Goal: Task Accomplishment & Management: Manage account settings

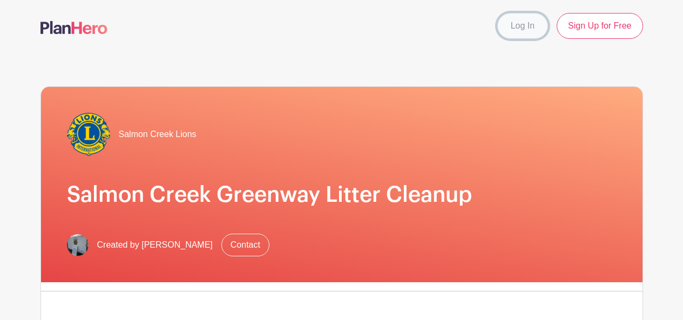
click at [528, 25] on link "Log In" at bounding box center [522, 26] width 51 height 26
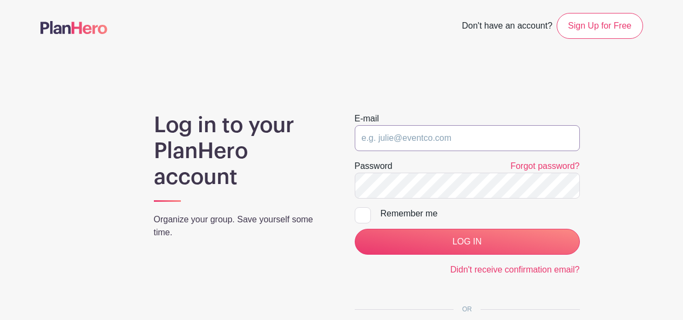
type input "[EMAIL_ADDRESS][DOMAIN_NAME]"
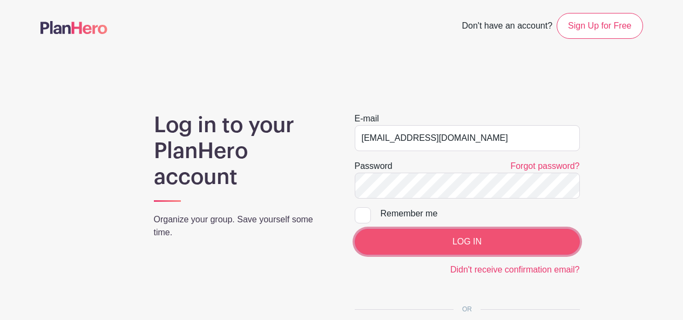
click at [447, 242] on input "LOG IN" at bounding box center [467, 242] width 225 height 26
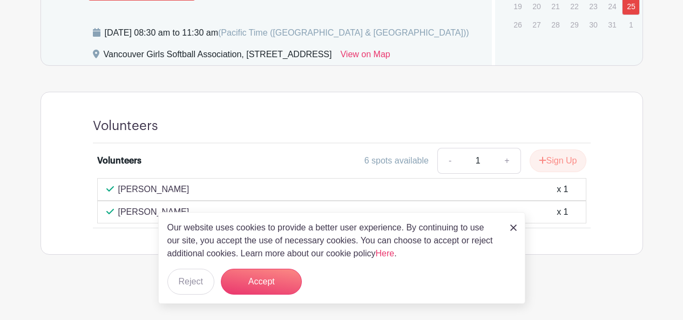
scroll to position [627, 0]
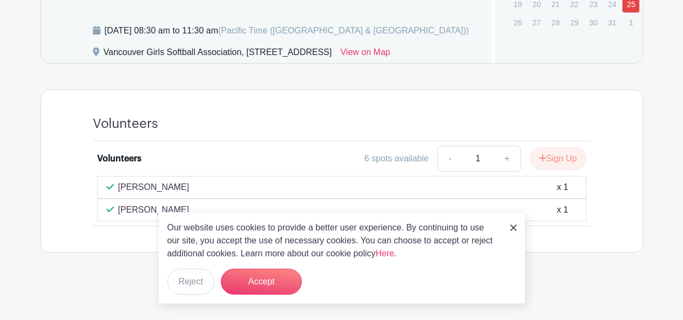
click at [511, 224] on link at bounding box center [513, 227] width 6 height 13
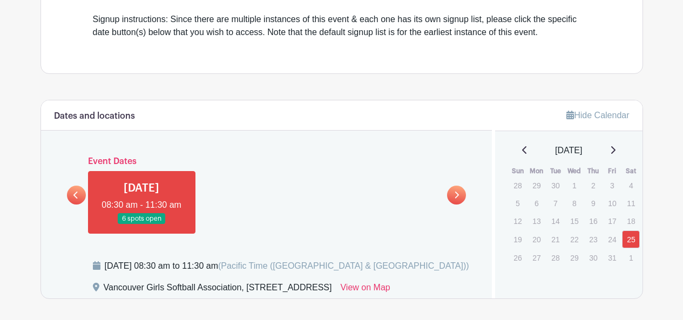
scroll to position [432, 0]
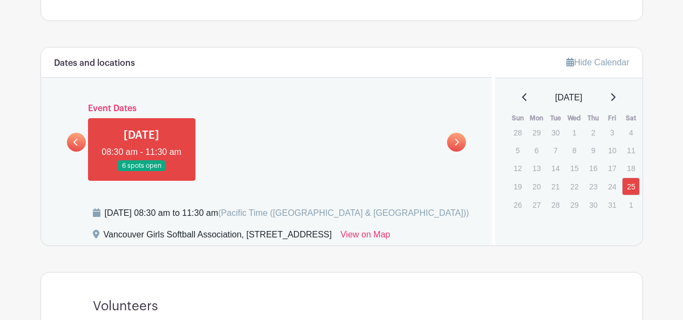
drag, startPoint x: 678, startPoint y: 155, endPoint x: 679, endPoint y: 178, distance: 23.2
click at [679, 177] on main "Groups All Groups [PERSON_NAME]'s Events My Signups Event Invites My account Lo…" at bounding box center [341, 35] width 683 height 935
click at [679, 190] on main "Groups All Groups [PERSON_NAME]'s Events My Signups Event Invites My account Lo…" at bounding box center [341, 35] width 683 height 935
drag, startPoint x: 680, startPoint y: 180, endPoint x: 685, endPoint y: 153, distance: 26.8
click at [682, 153] on html "Loading... Groups All Groups [PERSON_NAME]'s Events My Signups Event Invites My…" at bounding box center [341, 35] width 683 height 935
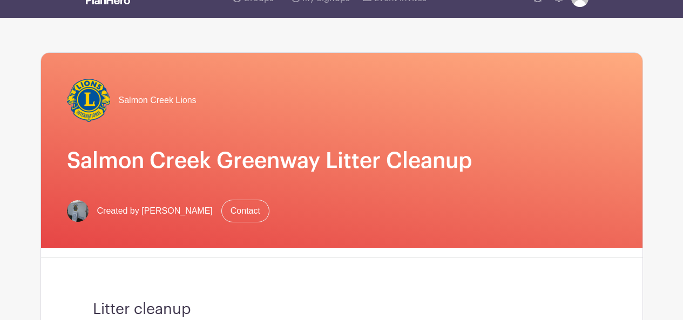
scroll to position [0, 0]
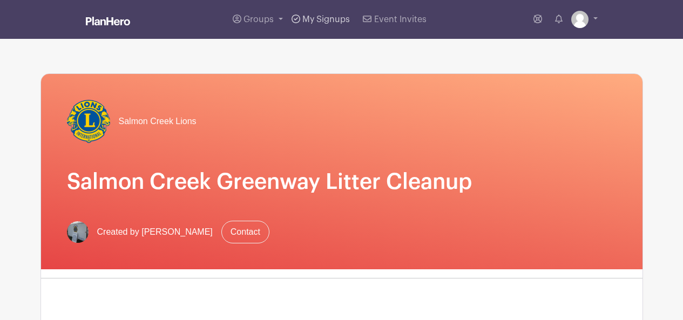
click at [319, 20] on span "My Signups" at bounding box center [326, 19] width 48 height 9
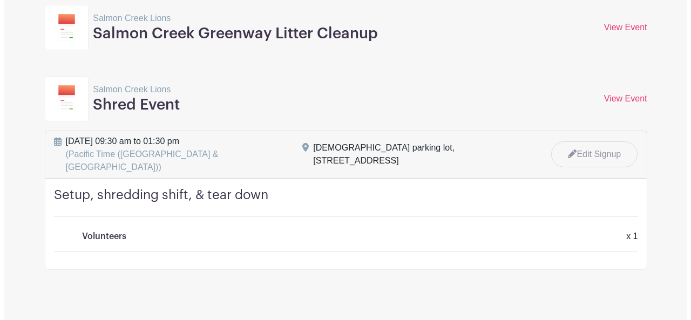
scroll to position [166, 0]
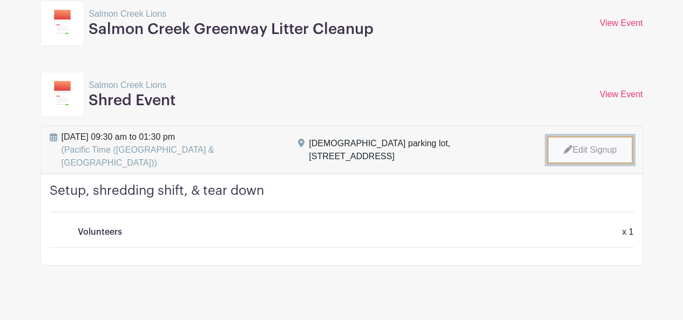
click at [578, 149] on link "Edit Signup" at bounding box center [590, 150] width 86 height 28
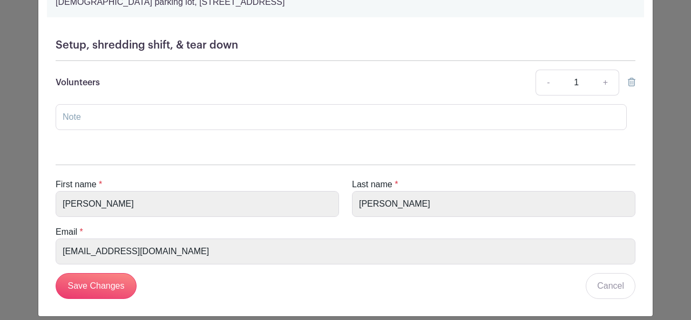
scroll to position [132, 0]
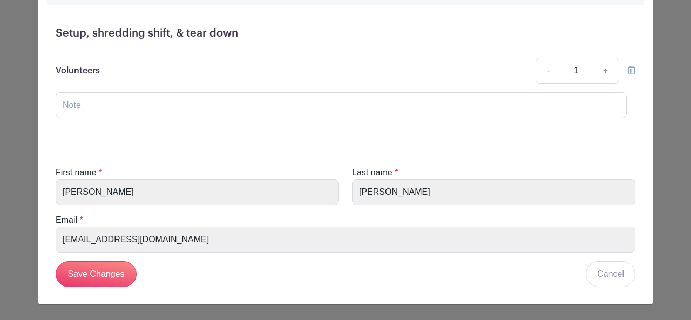
click at [628, 75] on icon at bounding box center [632, 70] width 8 height 9
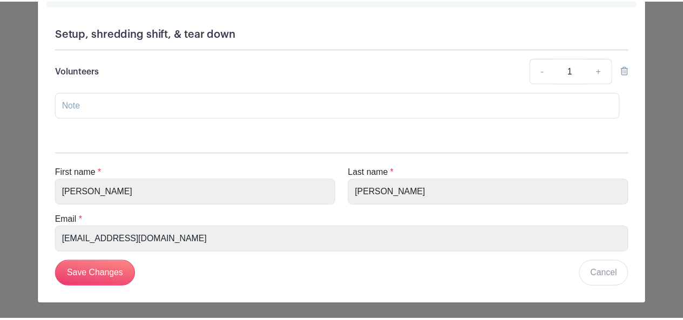
scroll to position [63, 0]
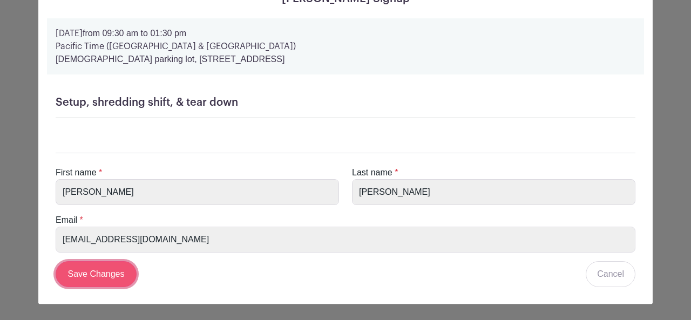
click at [89, 279] on input "Save Changes" at bounding box center [96, 274] width 81 height 26
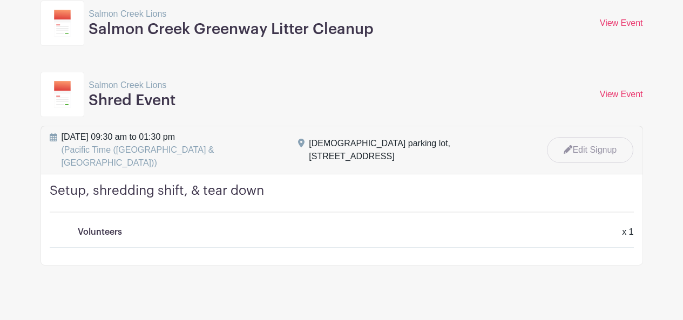
scroll to position [0, 0]
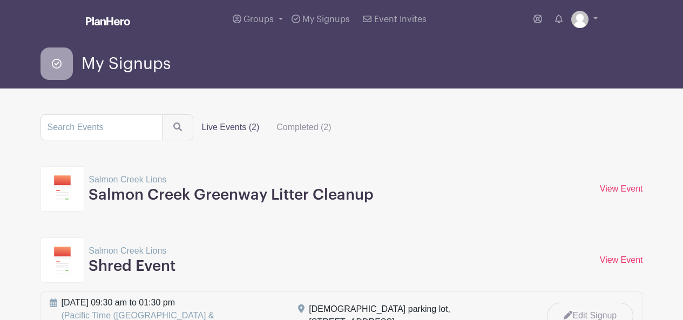
click at [223, 129] on label "Live Events (2)" at bounding box center [230, 128] width 75 height 22
click at [0, 0] on input "Live Events (2)" at bounding box center [0, 0] width 0 height 0
click at [259, 20] on span "Groups" at bounding box center [258, 19] width 30 height 9
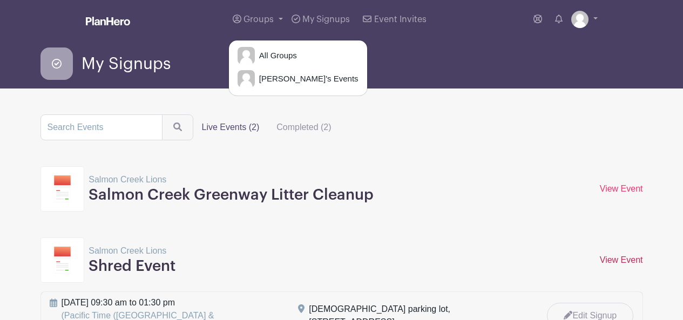
click at [606, 260] on link "View Event" at bounding box center [621, 259] width 43 height 9
